Goal: Transaction & Acquisition: Purchase product/service

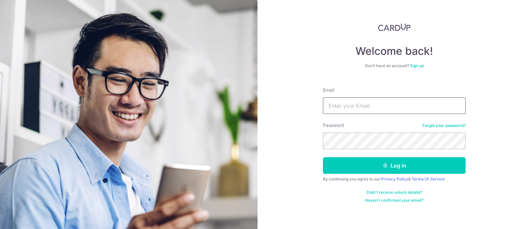
click at [436, 105] on input "Email" at bounding box center [394, 105] width 143 height 17
type input "kmaheshwari@gmail.com"
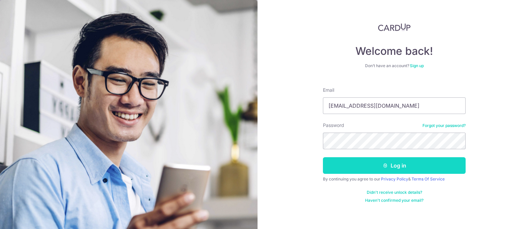
click at [399, 167] on button "Log in" at bounding box center [394, 165] width 143 height 17
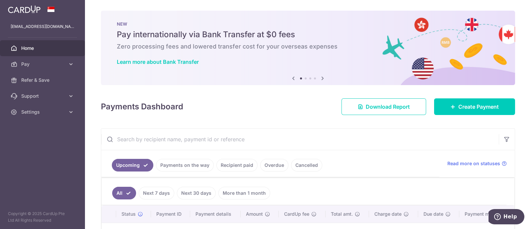
scroll to position [94, 0]
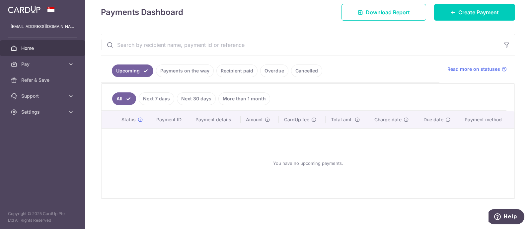
click at [236, 71] on link "Recipient paid" at bounding box center [237, 70] width 41 height 13
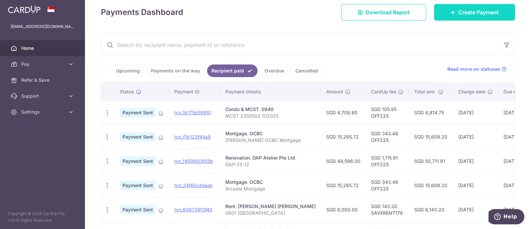
click at [478, 10] on span "Create Payment" at bounding box center [479, 12] width 41 height 8
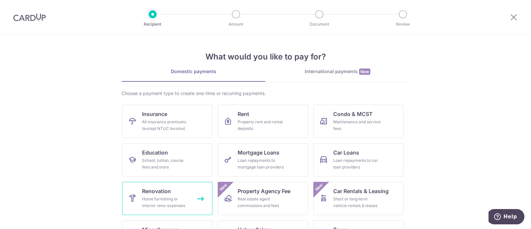
click at [170, 200] on div "Home furnishing or interior reno-expenses" at bounding box center [166, 202] width 48 height 13
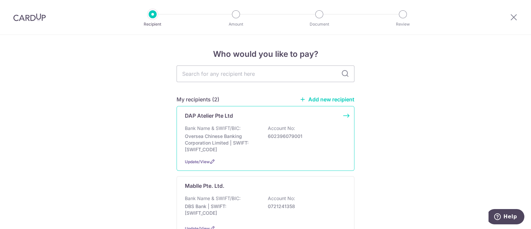
click at [217, 135] on p "Oversea Chinese Banking Corporation Limited | SWIFT: OCBCSGSGXXX" at bounding box center [222, 143] width 74 height 20
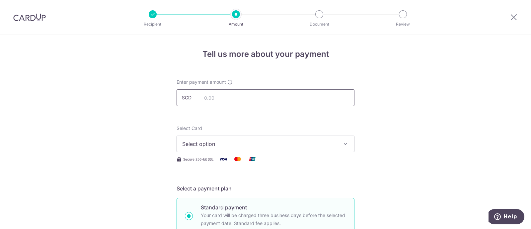
click at [218, 100] on input "text" at bounding box center [266, 97] width 178 height 17
type input "36,294.00"
click at [208, 142] on span "Select option" at bounding box center [259, 144] width 155 height 8
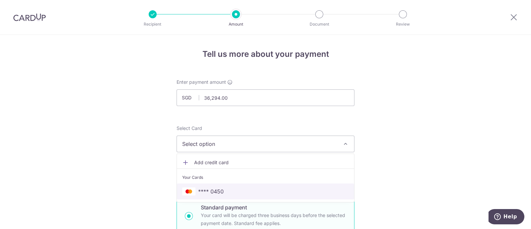
click at [213, 192] on span "**** 0450" at bounding box center [211, 191] width 26 height 8
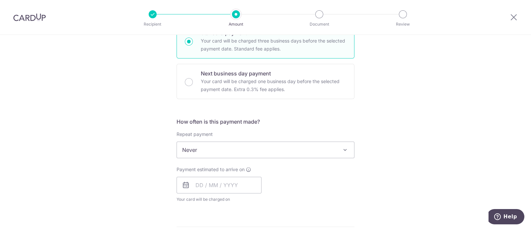
scroll to position [176, 0]
click at [202, 184] on input "text" at bounding box center [219, 183] width 85 height 17
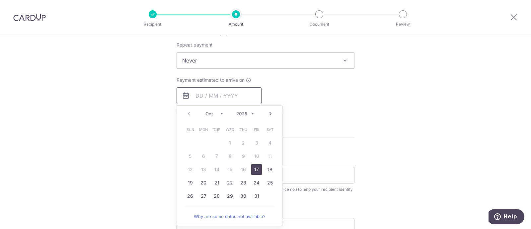
scroll to position [264, 0]
click at [254, 167] on link "17" at bounding box center [256, 169] width 11 height 11
type input "17/10/2025"
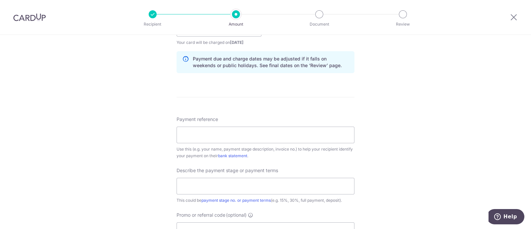
scroll to position [332, 0]
click at [228, 132] on input "Payment reference" at bounding box center [266, 134] width 178 height 17
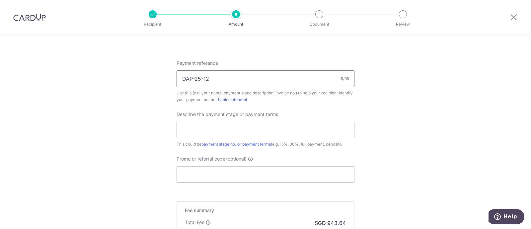
scroll to position [389, 0]
type input "DAP-25-12"
click at [212, 129] on input "text" at bounding box center [266, 128] width 178 height 17
click at [250, 128] on input "35% UPON INSTALLATION VO 3" at bounding box center [266, 128] width 178 height 17
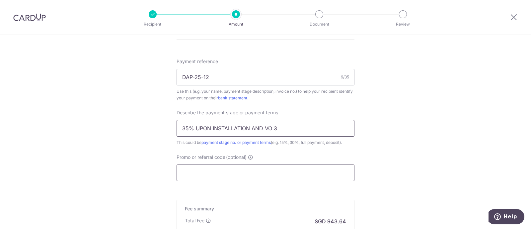
type input "35% UPON INSTALLATION AND VO 3"
click at [210, 176] on input "Promo or referral code (optional)" at bounding box center [266, 172] width 178 height 17
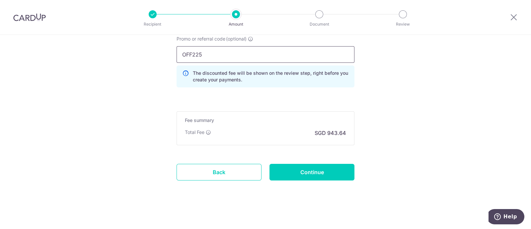
scroll to position [507, 0]
type input "OFF225"
click at [307, 170] on input "Continue" at bounding box center [312, 172] width 85 height 17
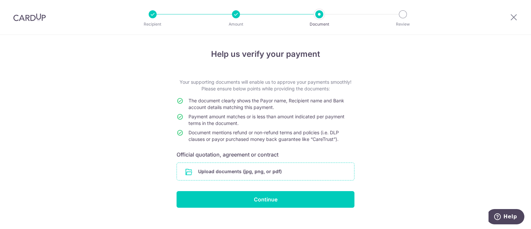
click at [274, 172] on input "file" at bounding box center [265, 171] width 177 height 17
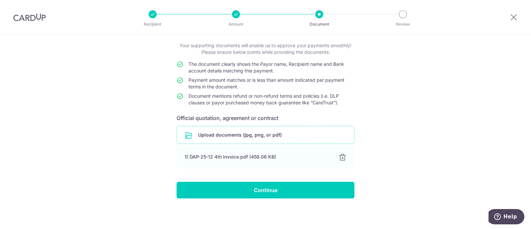
scroll to position [37, 0]
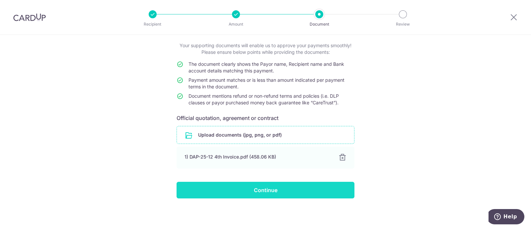
click at [273, 188] on input "Continue" at bounding box center [266, 190] width 178 height 17
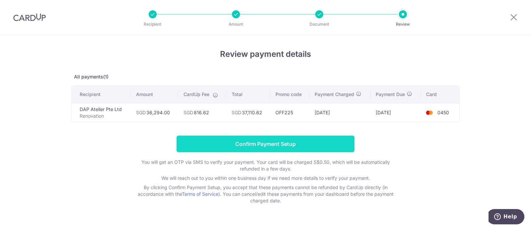
click at [263, 142] on input "Confirm Payment Setup" at bounding box center [266, 144] width 178 height 17
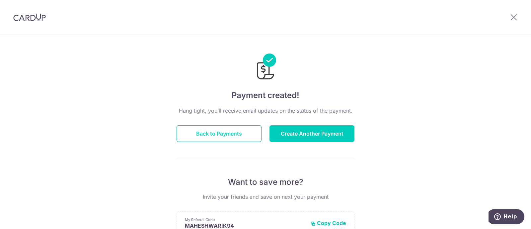
click at [241, 133] on button "Back to Payments" at bounding box center [219, 133] width 85 height 17
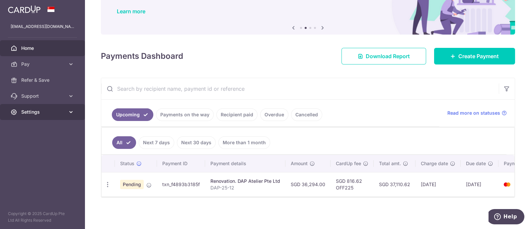
click at [69, 111] on icon at bounding box center [71, 112] width 7 height 7
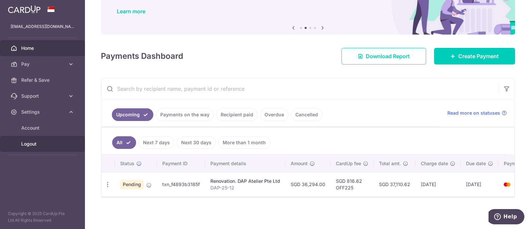
click at [23, 142] on span "Logout" at bounding box center [43, 143] width 44 height 7
